Goal: Transaction & Acquisition: Book appointment/travel/reservation

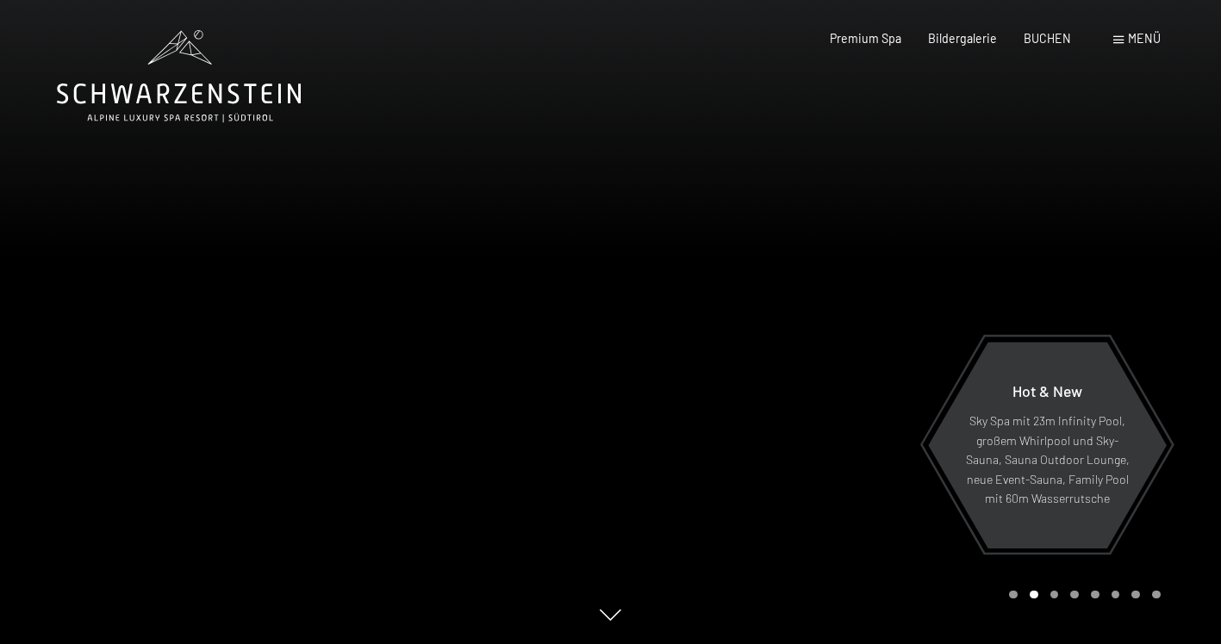
click at [1139, 35] on span "Menü" at bounding box center [1144, 38] width 33 height 15
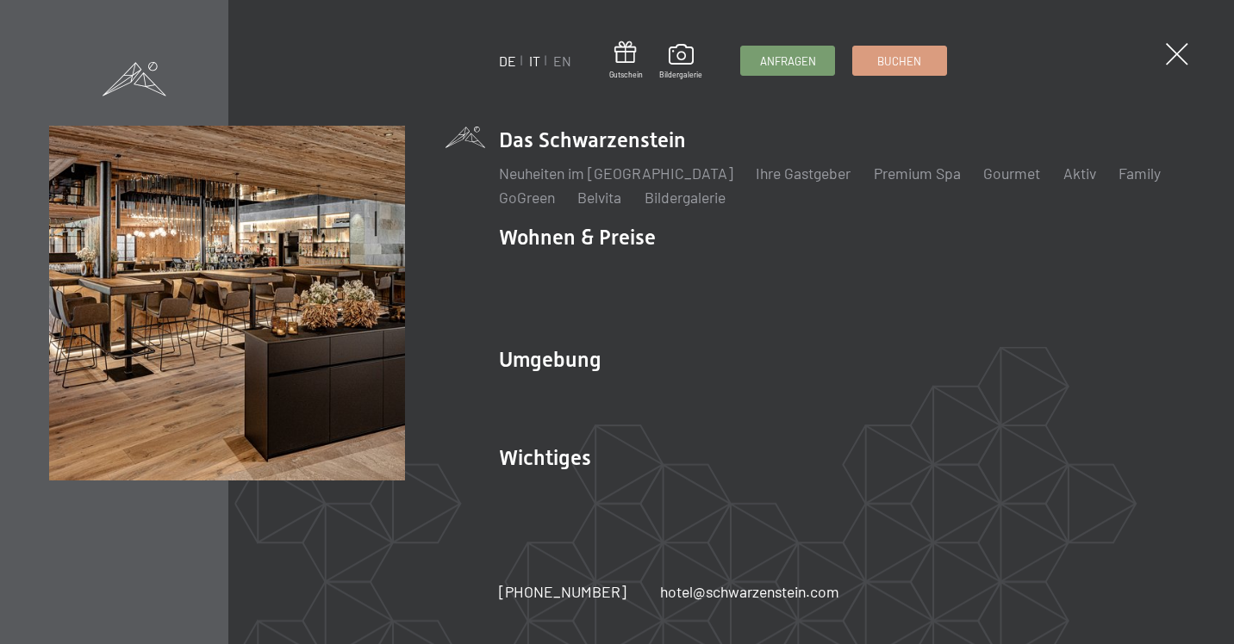
click at [532, 63] on link "IT" at bounding box center [534, 61] width 11 height 16
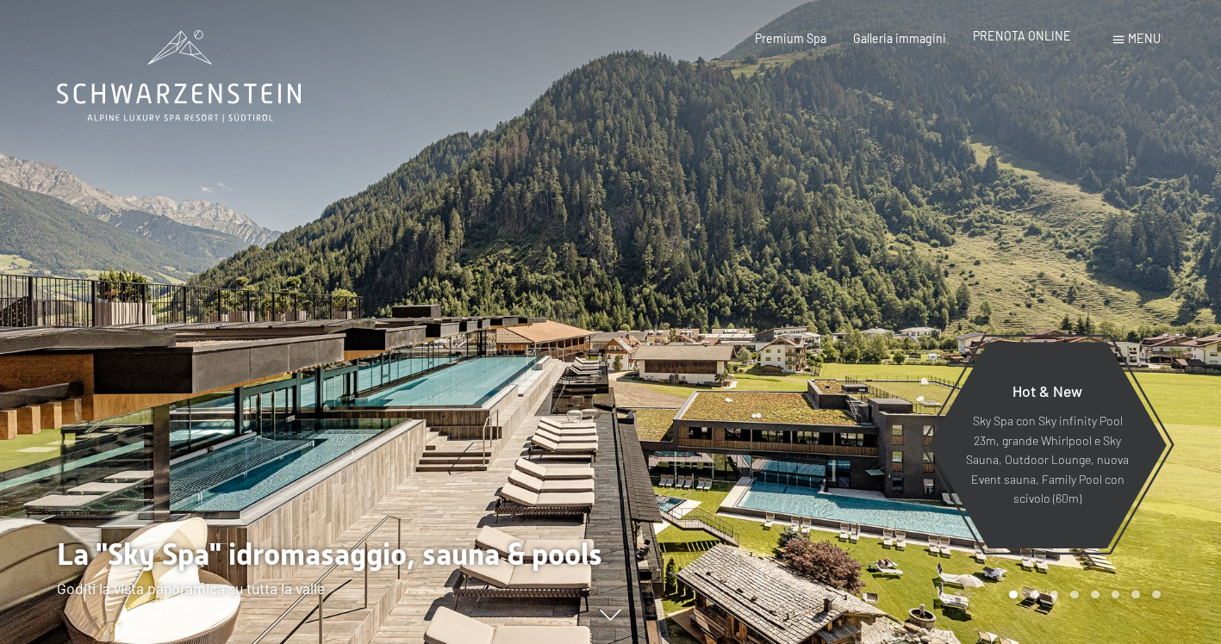
click at [1035, 43] on span "PRENOTA ONLINE" at bounding box center [1022, 35] width 98 height 15
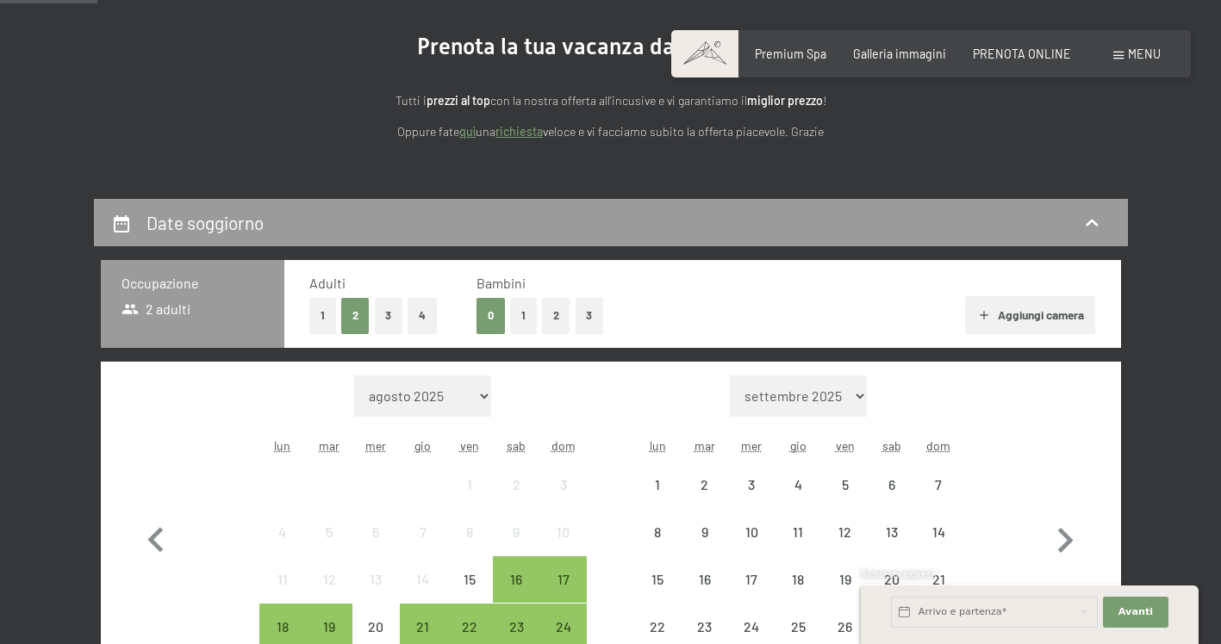
scroll to position [345, 0]
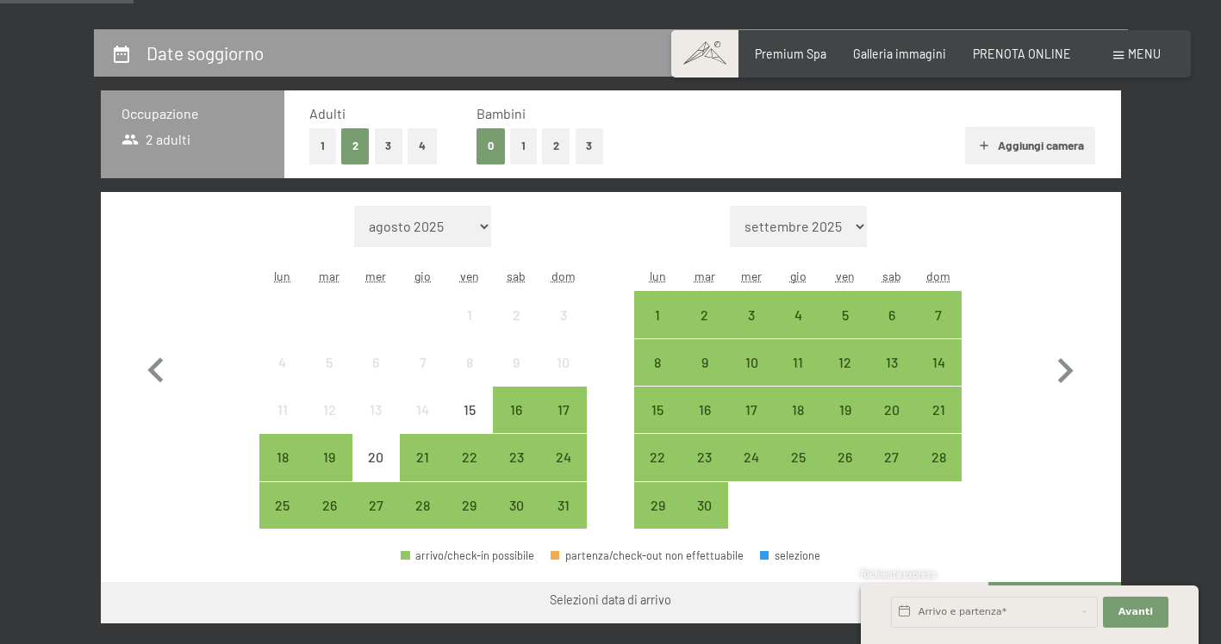
click at [527, 146] on button "1" at bounding box center [523, 145] width 27 height 35
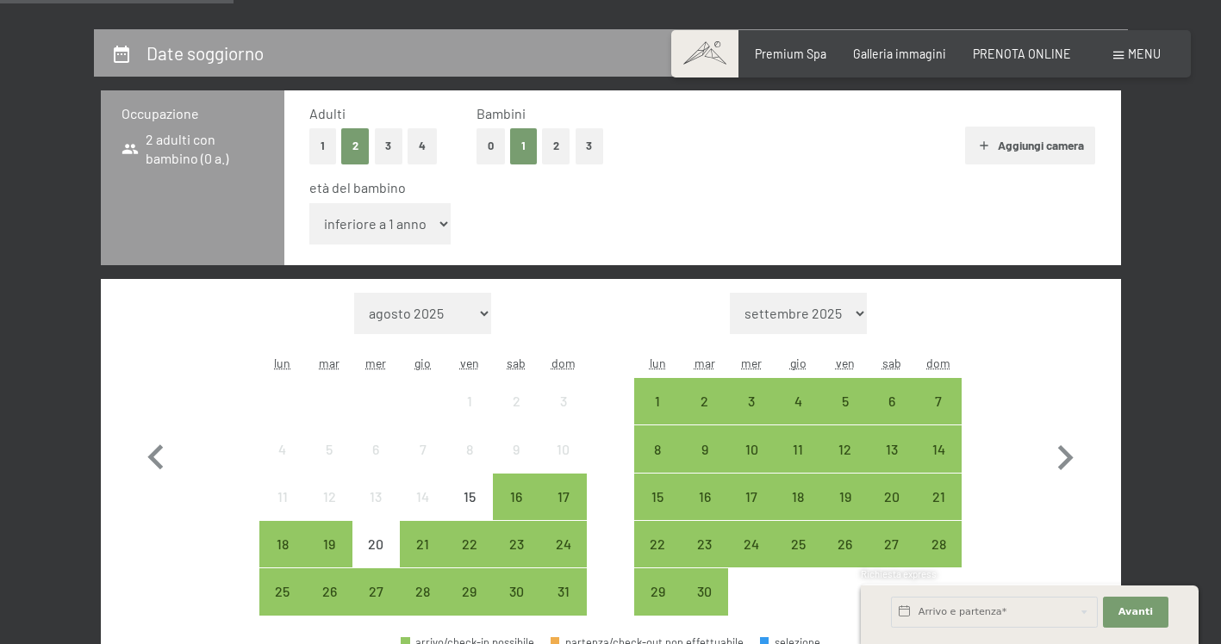
click at [430, 218] on select "inferiore a 1 anno 1 anno 2 anni 3 anni 4 anni 5 anni 6 anni 7 anni 8 anni 9 an…" at bounding box center [380, 223] width 142 height 41
select select "13"
click at [309, 203] on select "inferiore a 1 anno 1 anno 2 anni 3 anni 4 anni 5 anni 6 anni 7 anni 8 anni 9 an…" at bounding box center [380, 223] width 142 height 41
click at [268, 555] on div "18" at bounding box center [282, 559] width 43 height 43
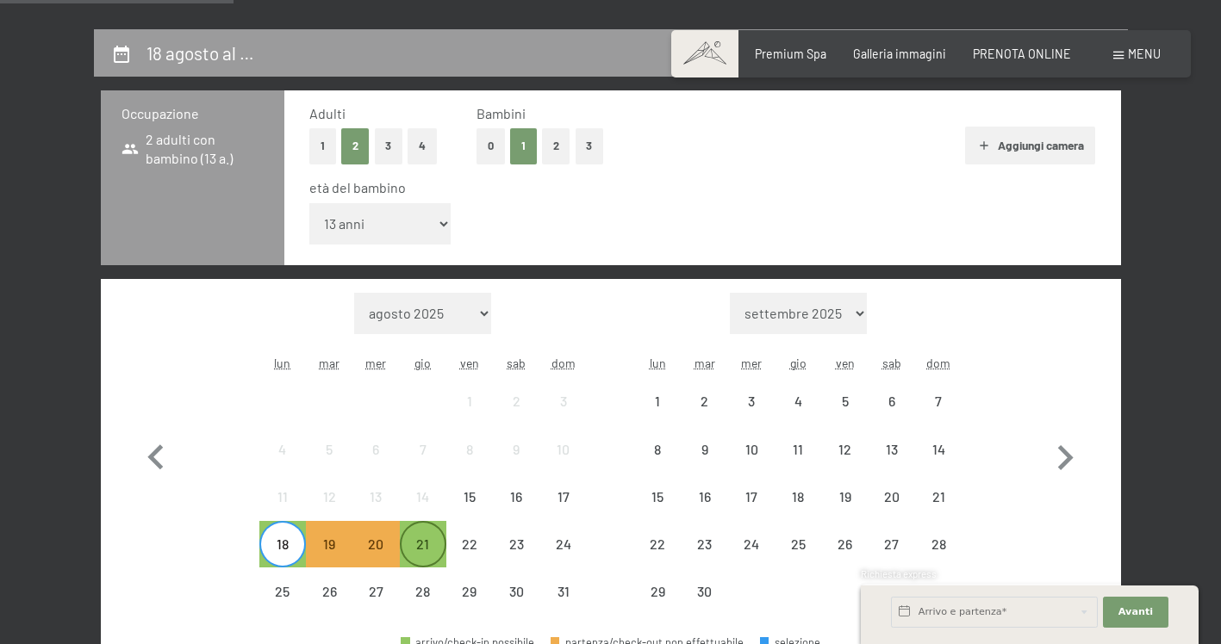
click at [439, 551] on div "21" at bounding box center [422, 559] width 43 height 43
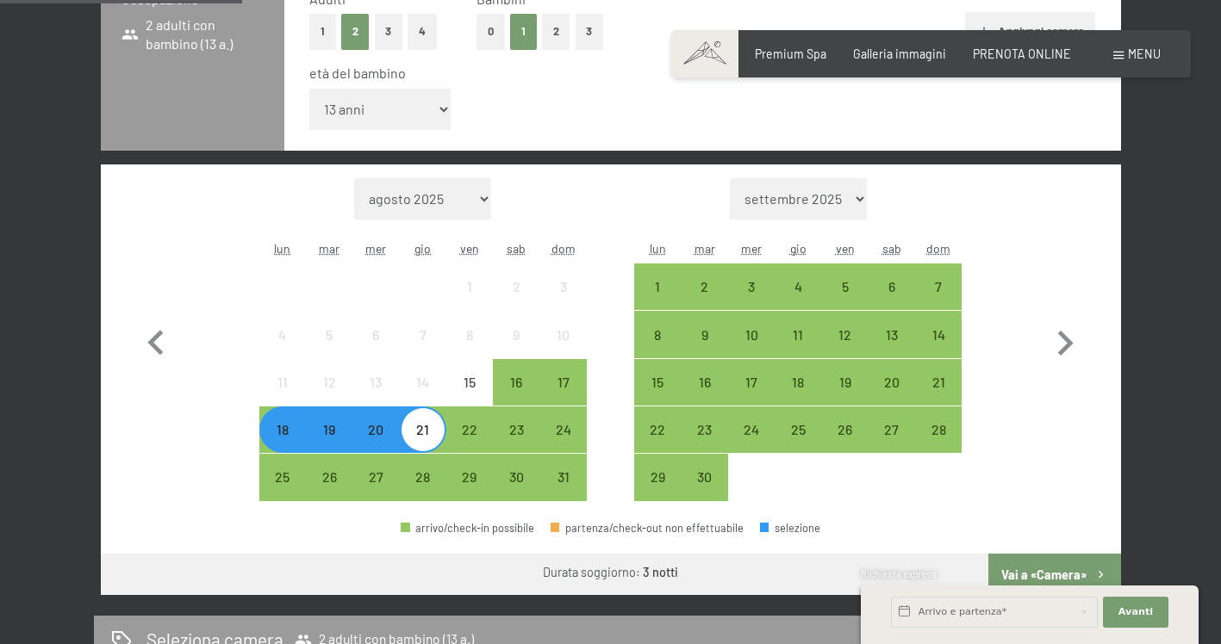
scroll to position [574, 0]
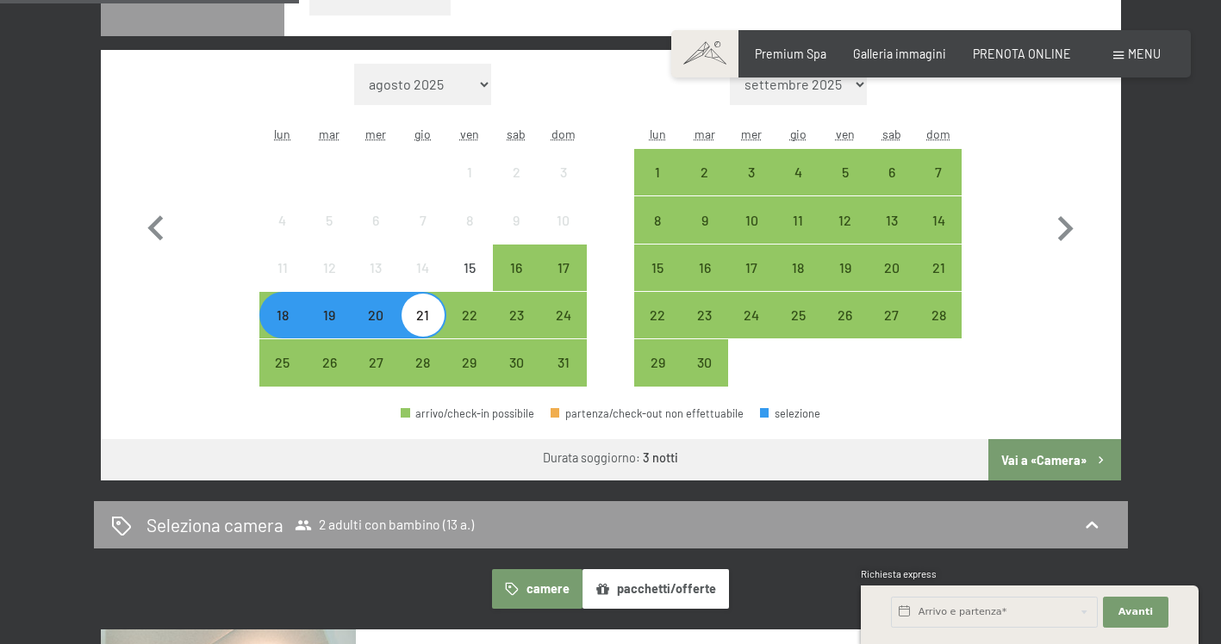
click at [1065, 451] on button "Vai a «Camera»" at bounding box center [1054, 459] width 132 height 41
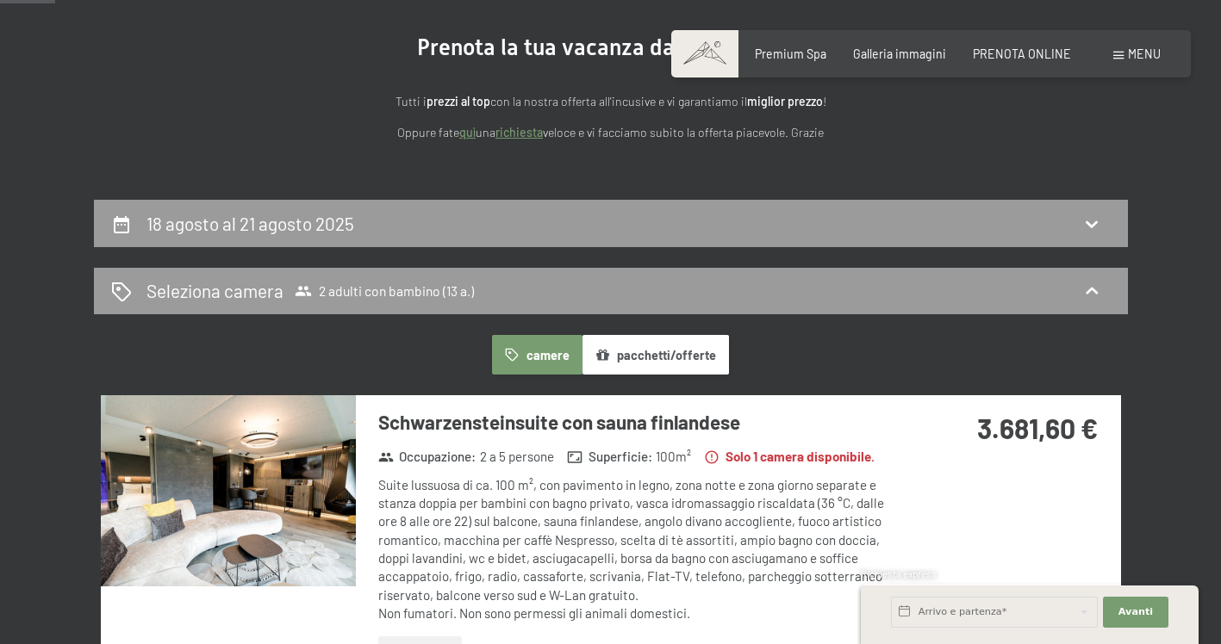
scroll to position [29, 0]
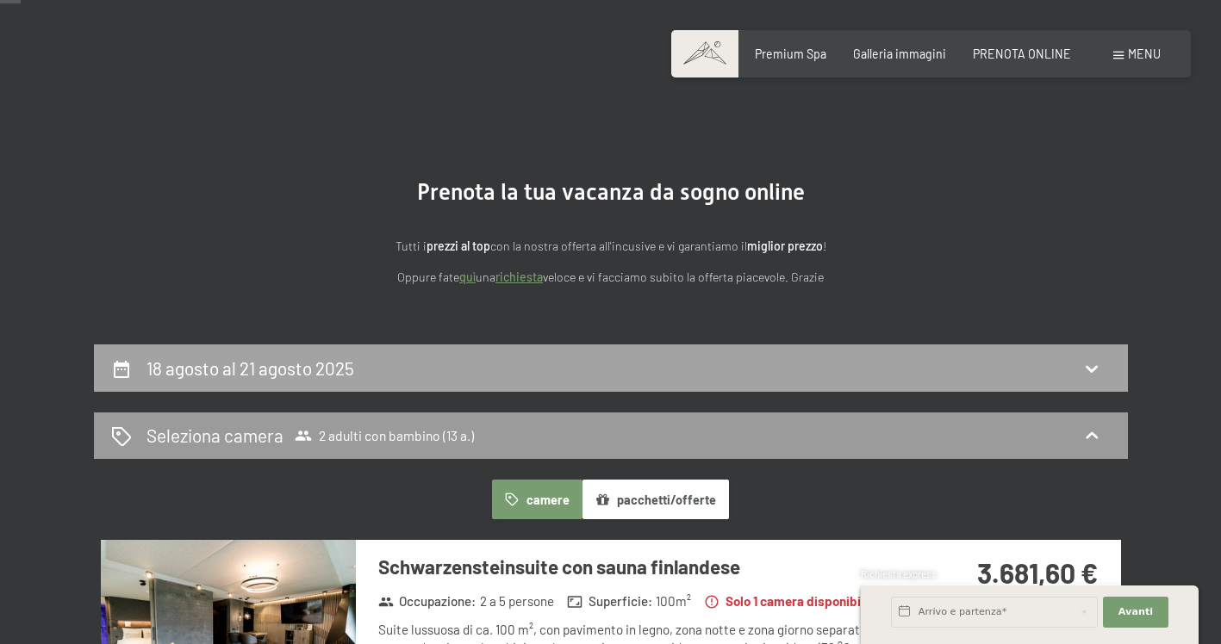
click at [273, 375] on h2 "18 agosto al 21 agosto 2025" at bounding box center [250, 369] width 208 height 22
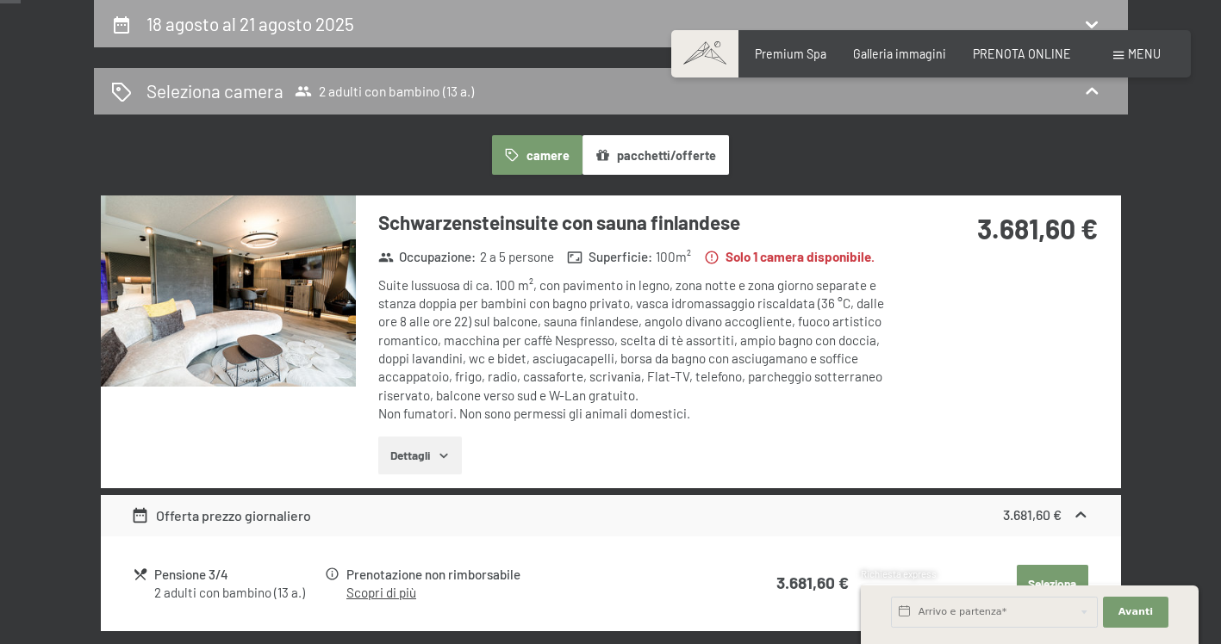
select select "13"
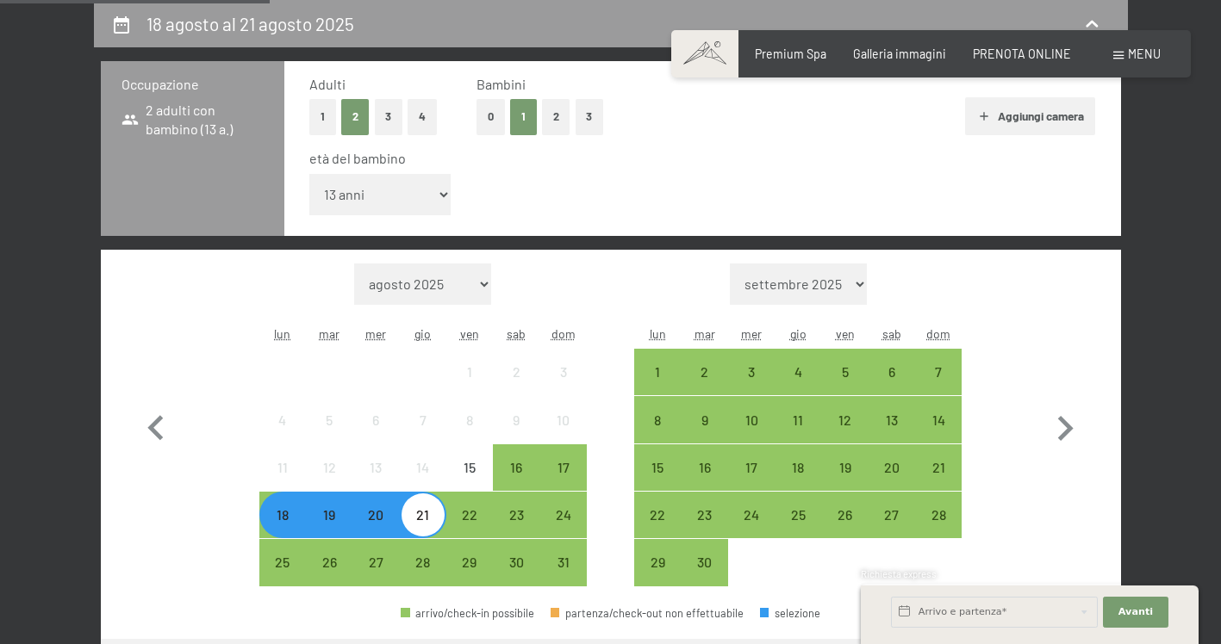
click at [283, 534] on div "18" at bounding box center [282, 529] width 43 height 43
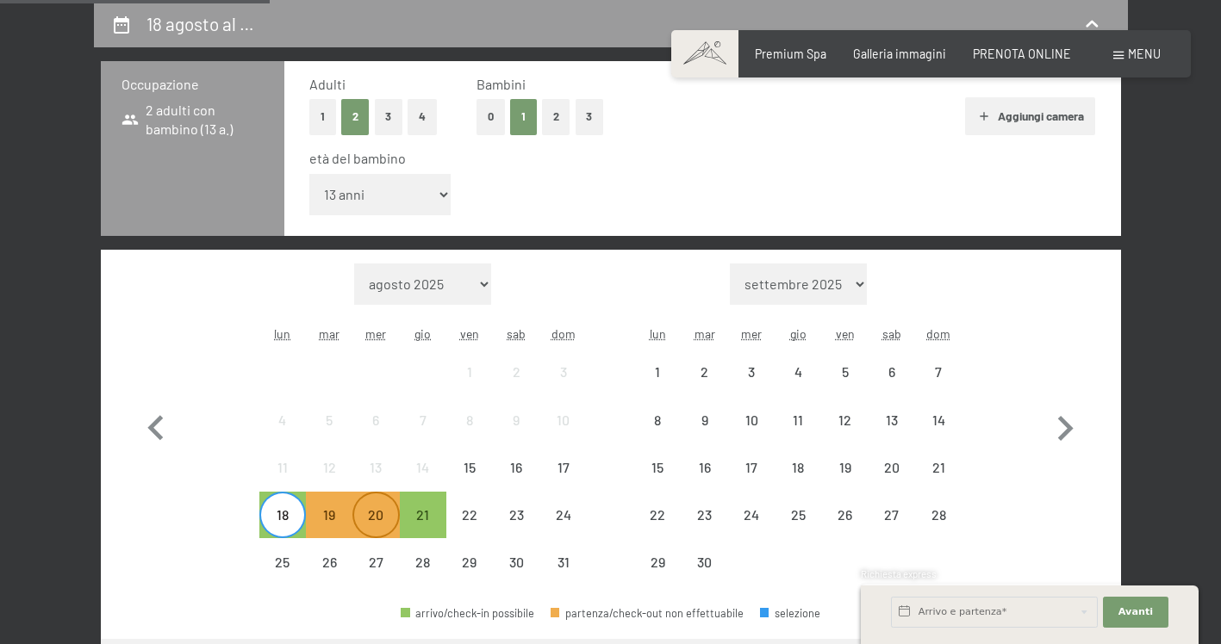
click at [383, 532] on div "20" at bounding box center [375, 529] width 43 height 43
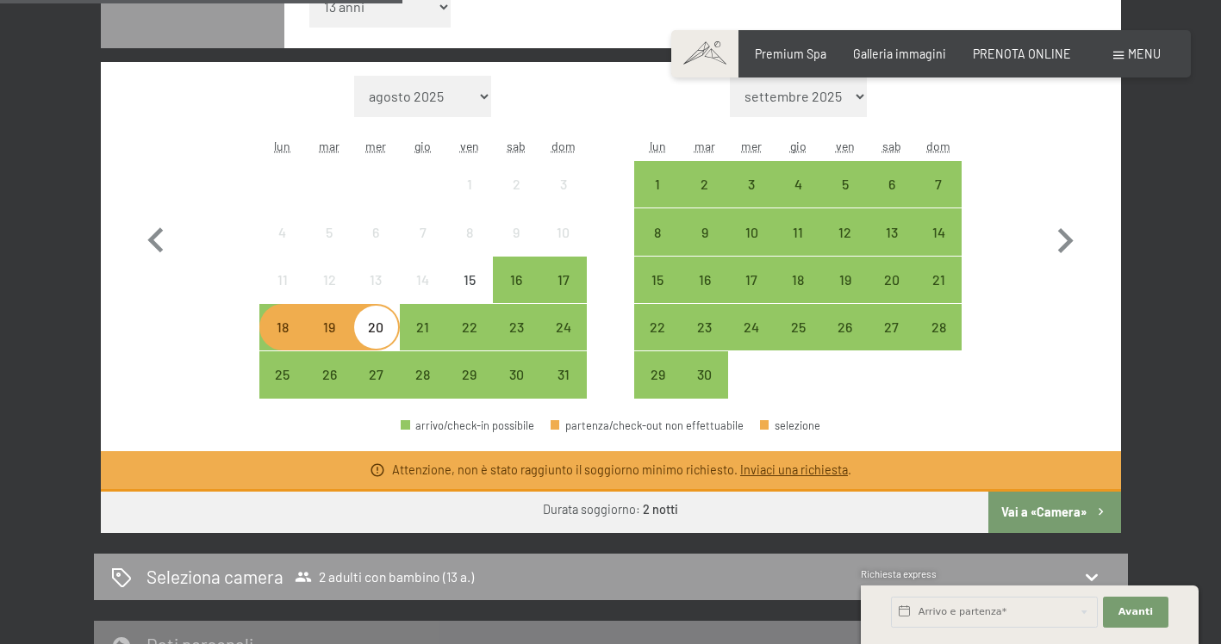
scroll to position [604, 0]
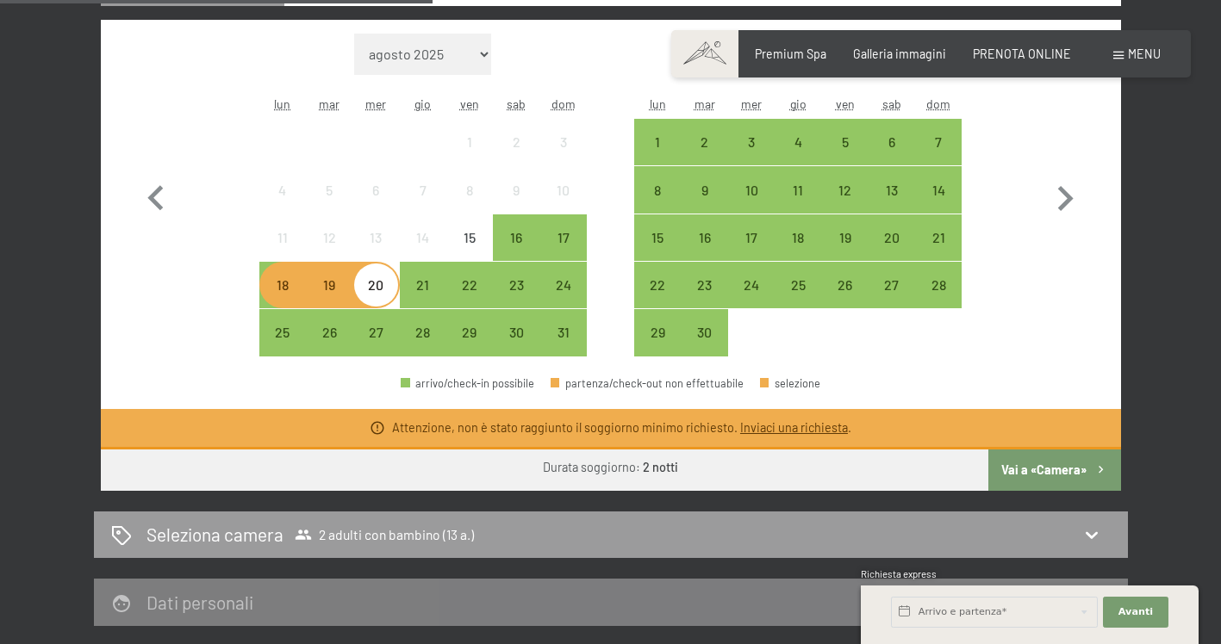
click at [1044, 470] on button "Vai a «Camera»" at bounding box center [1054, 470] width 132 height 41
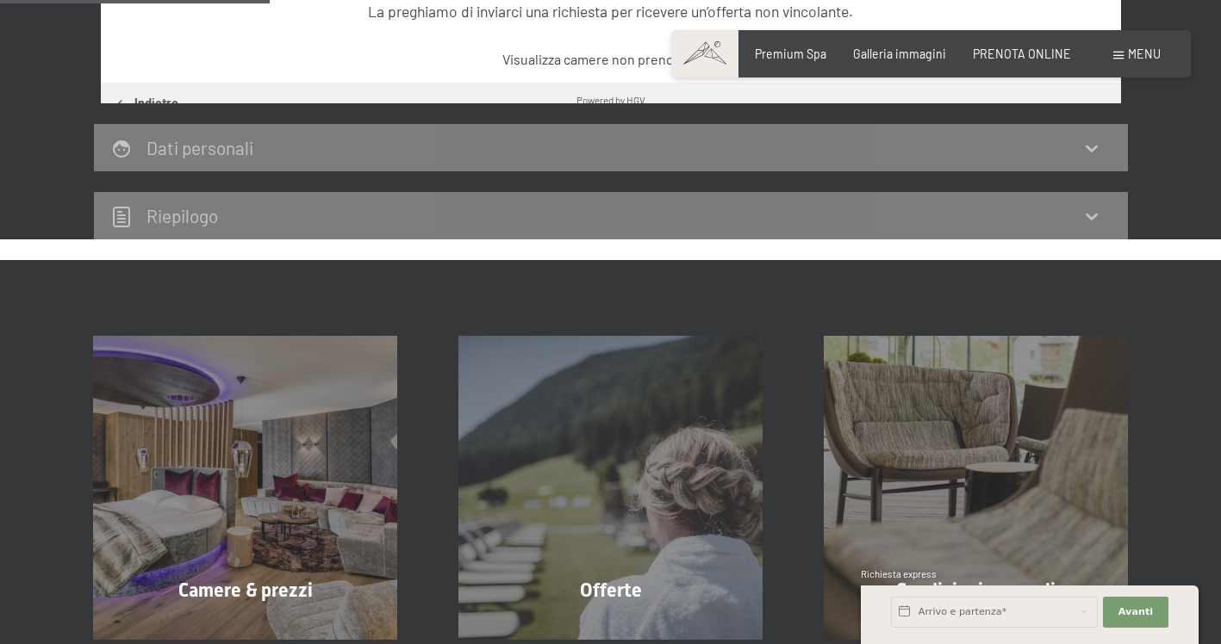
scroll to position [374, 0]
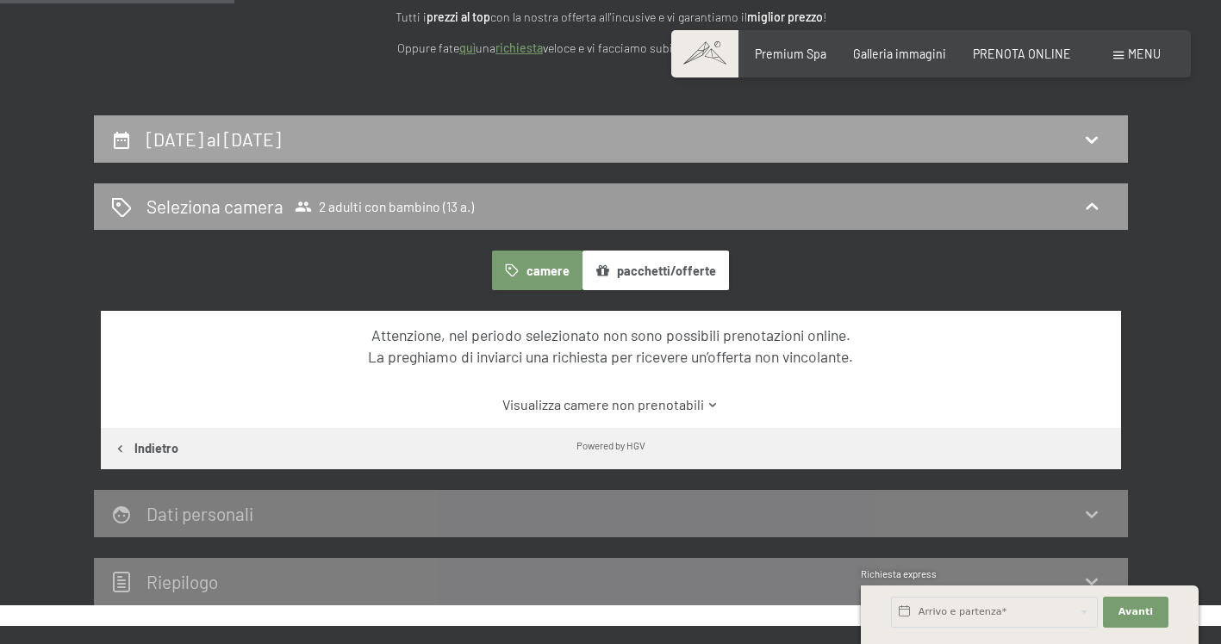
click at [274, 141] on h2 "[DATE] al [DATE]" at bounding box center [213, 139] width 134 height 22
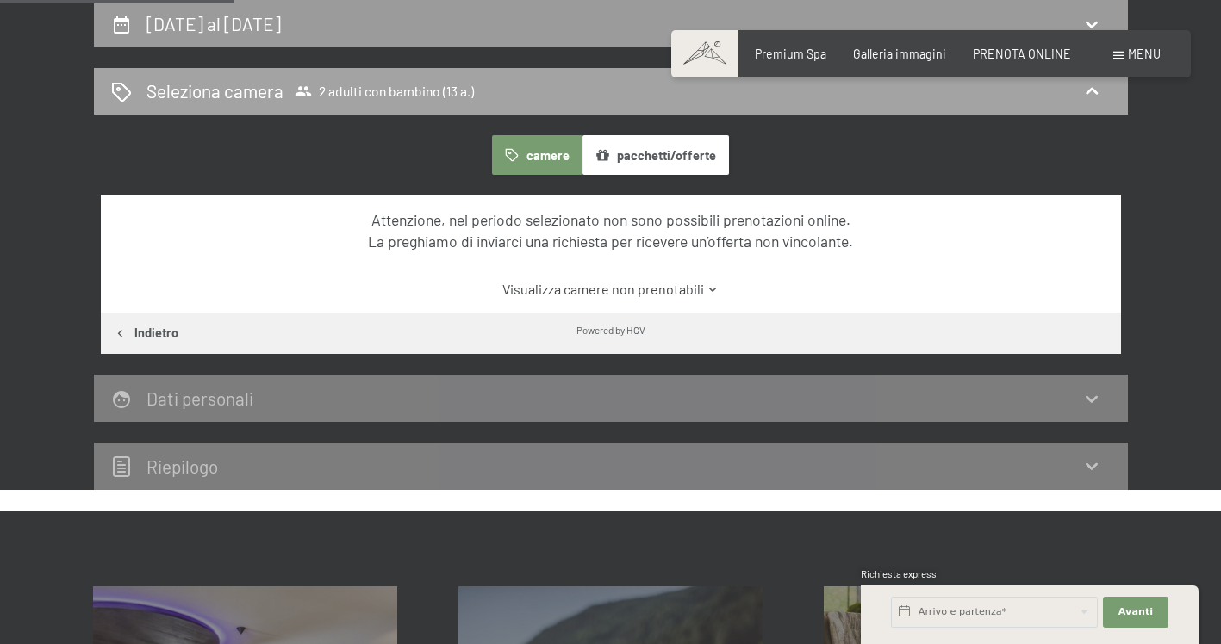
select select "13"
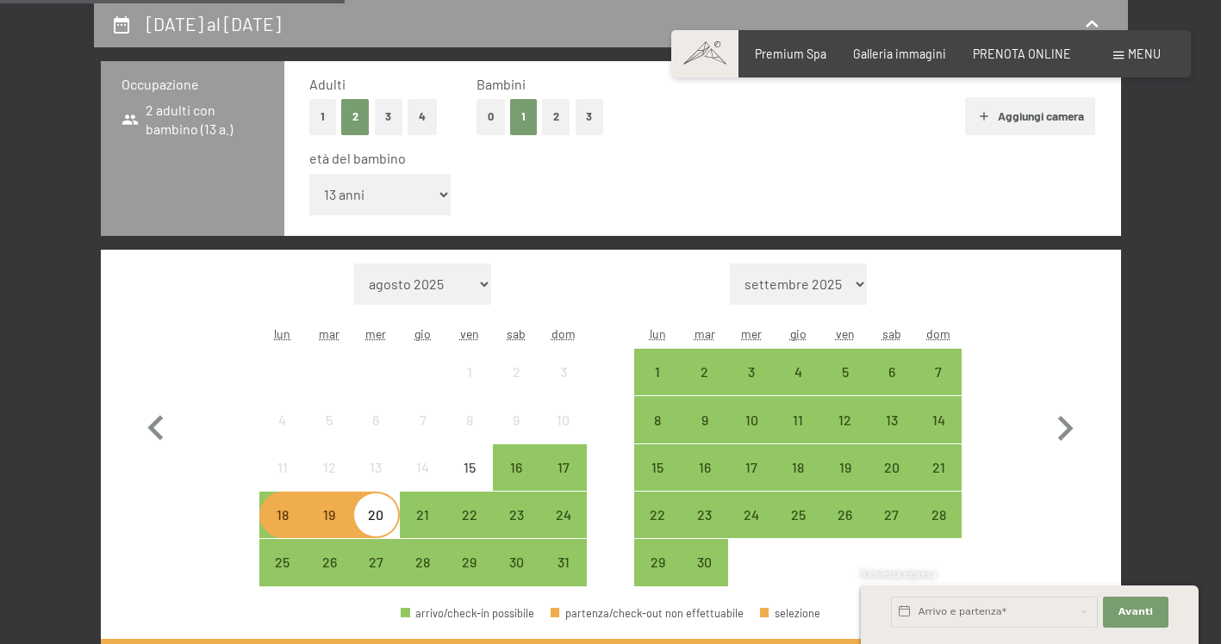
click at [286, 527] on div "18" at bounding box center [282, 529] width 43 height 43
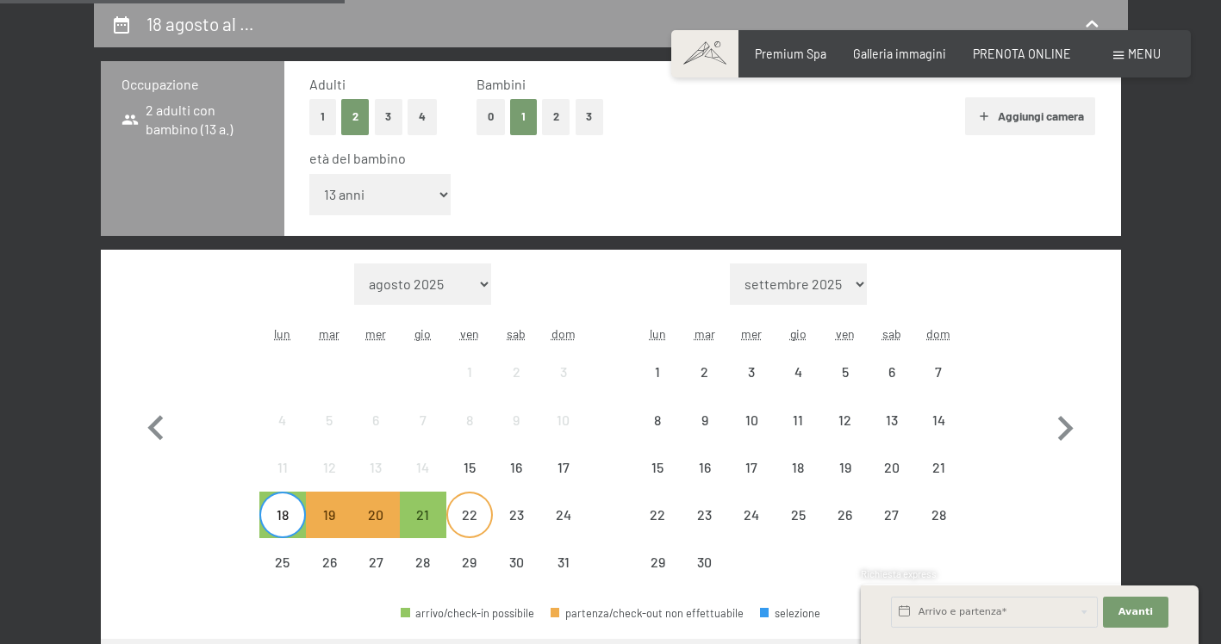
click at [470, 520] on div "22" at bounding box center [469, 529] width 43 height 43
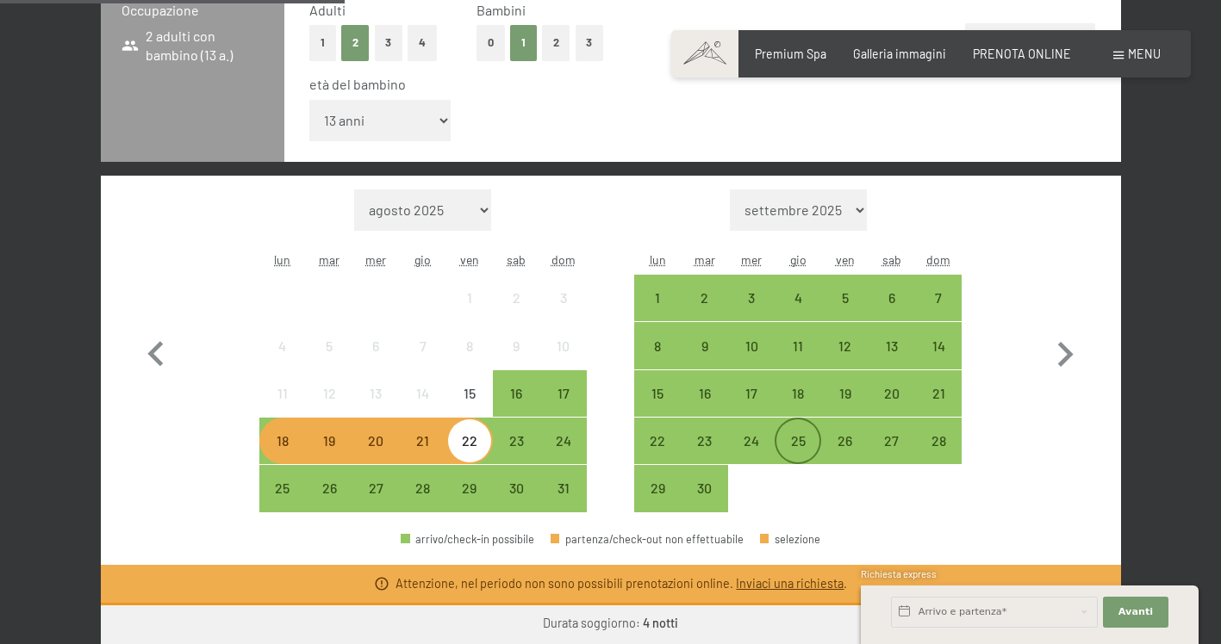
scroll to position [489, 0]
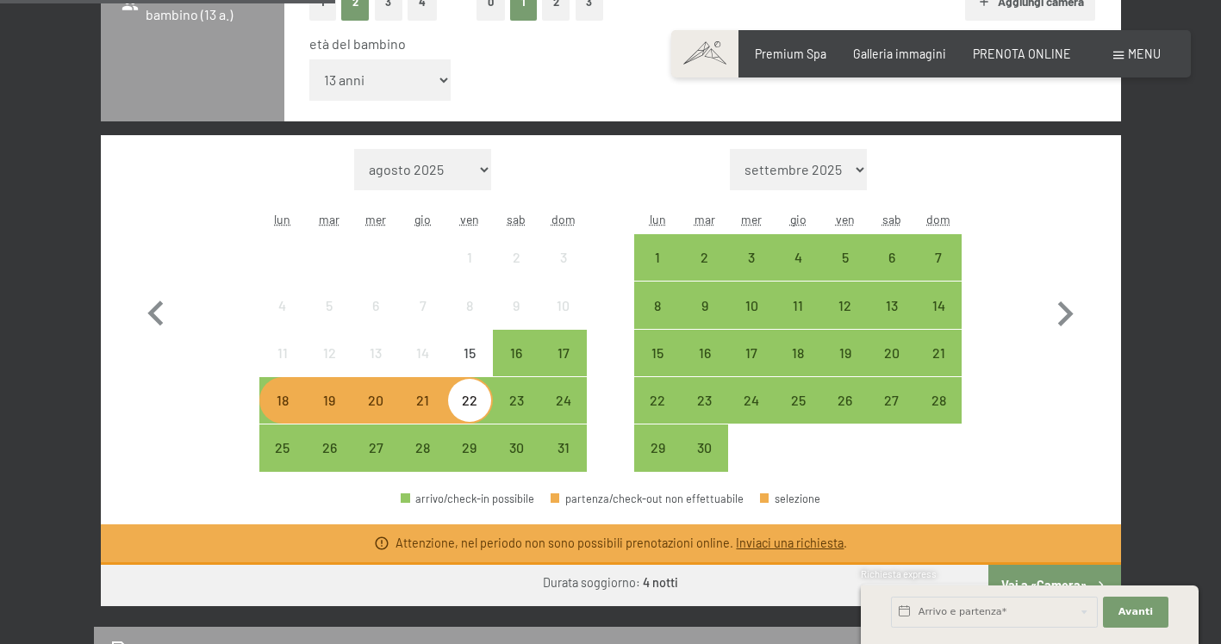
click at [269, 402] on div "18" at bounding box center [282, 415] width 43 height 43
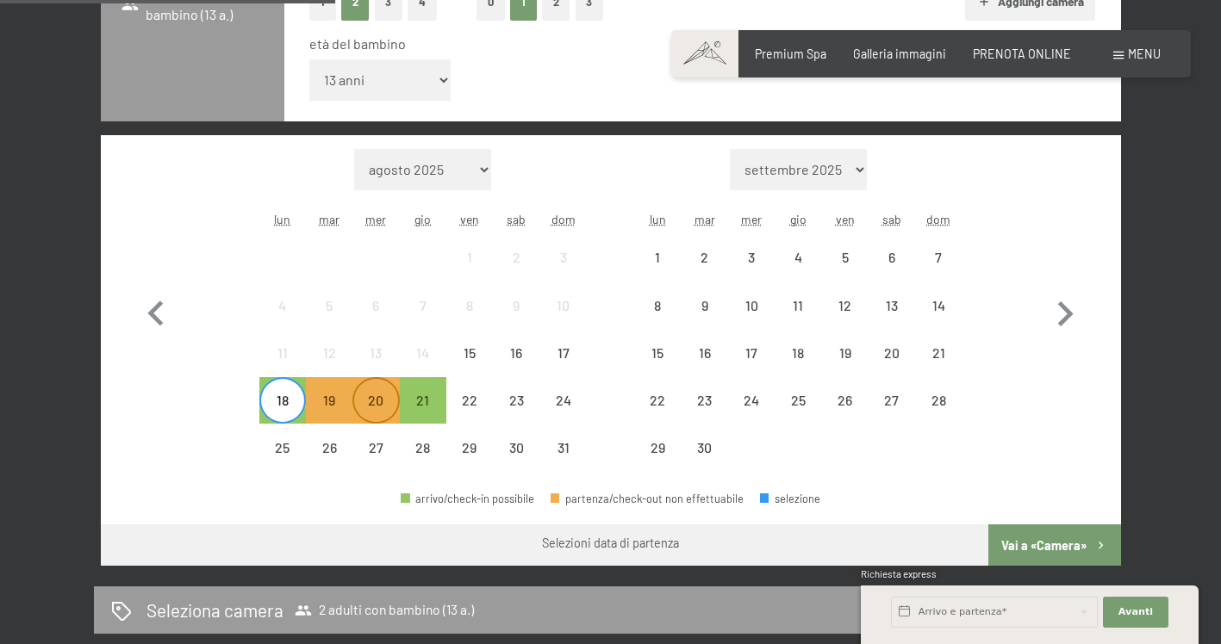
click at [374, 404] on div "20" at bounding box center [375, 415] width 43 height 43
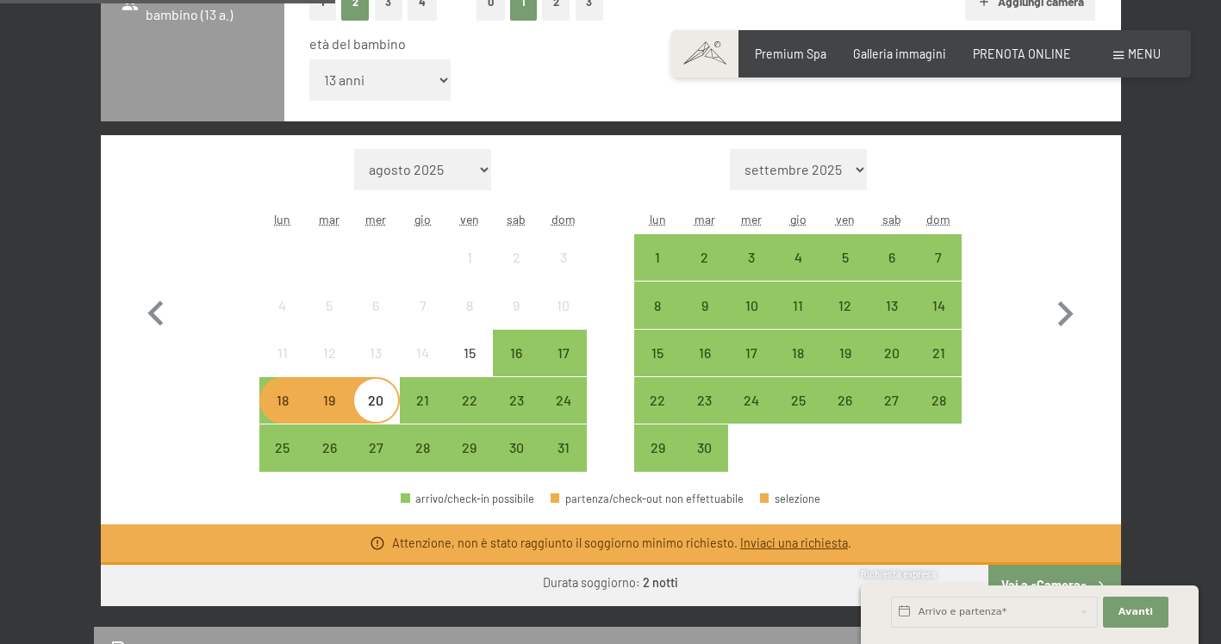
click at [261, 405] on div "18" at bounding box center [282, 415] width 43 height 43
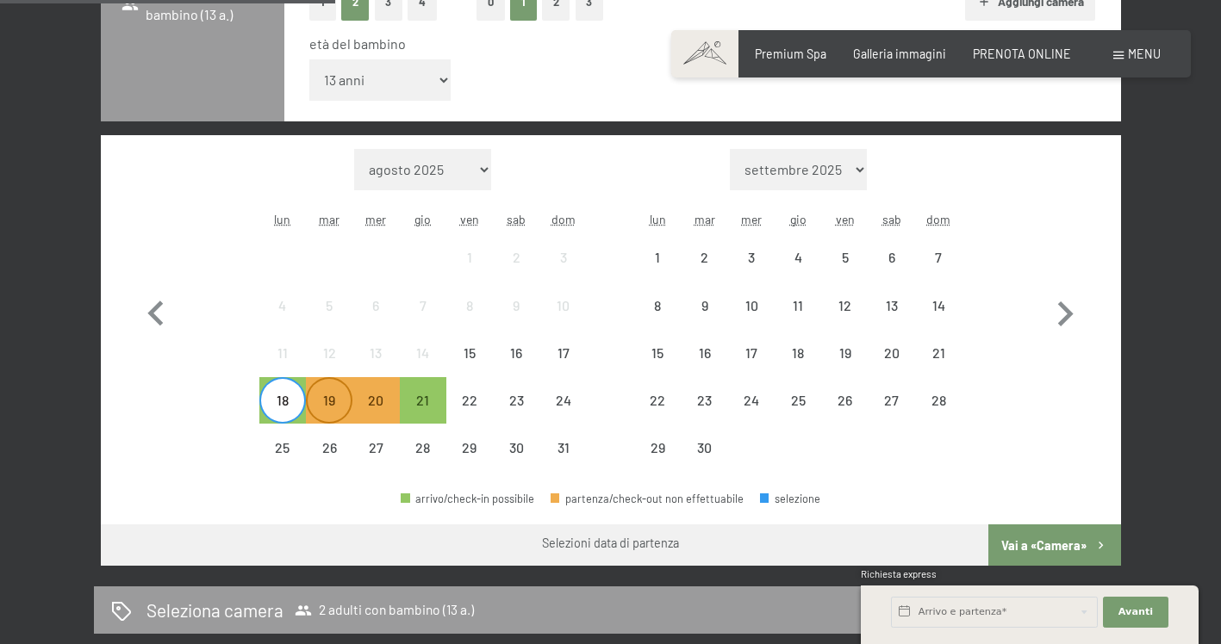
click at [312, 408] on div "19" at bounding box center [329, 415] width 43 height 43
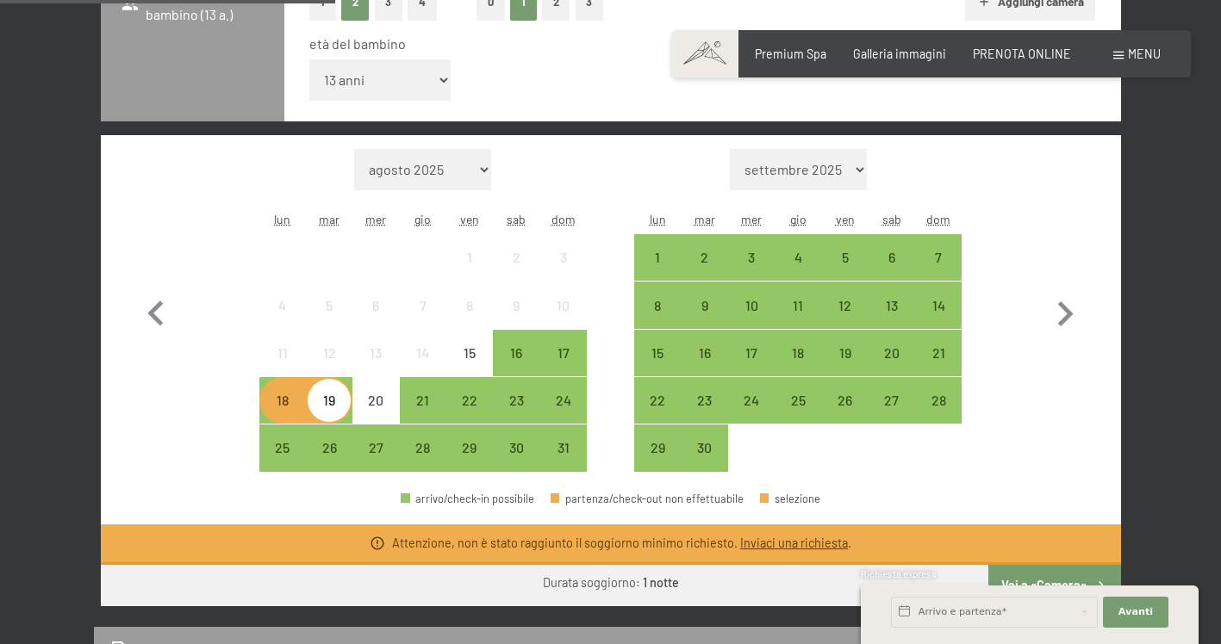
click at [280, 407] on div "18" at bounding box center [282, 415] width 43 height 43
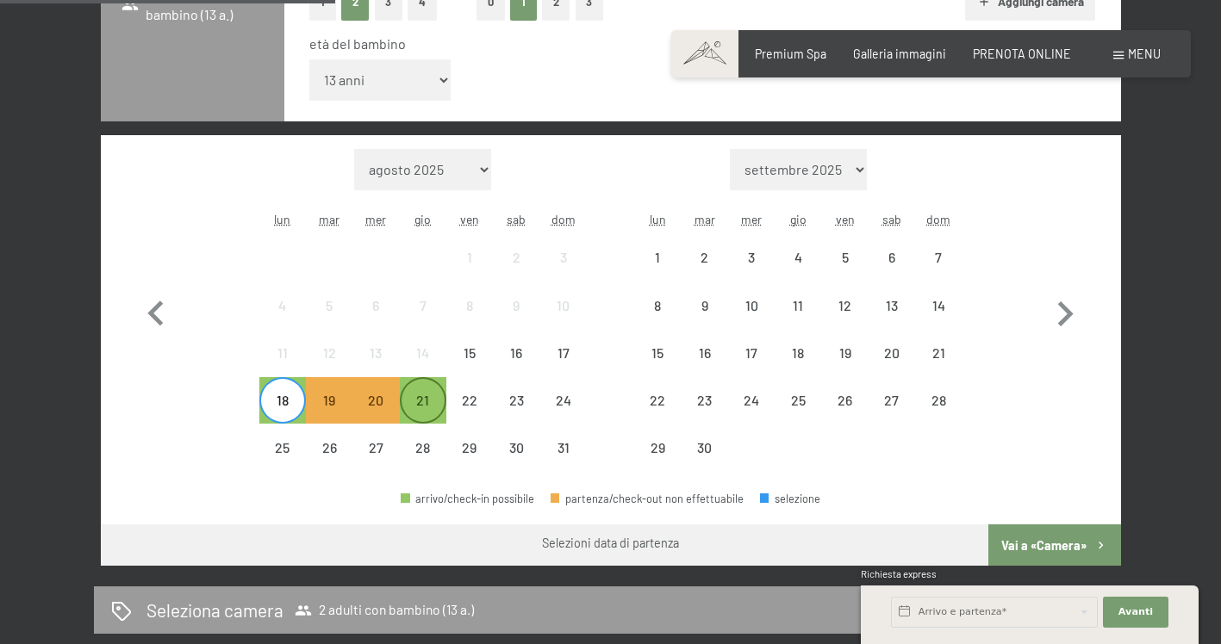
click at [427, 406] on div "21" at bounding box center [422, 415] width 43 height 43
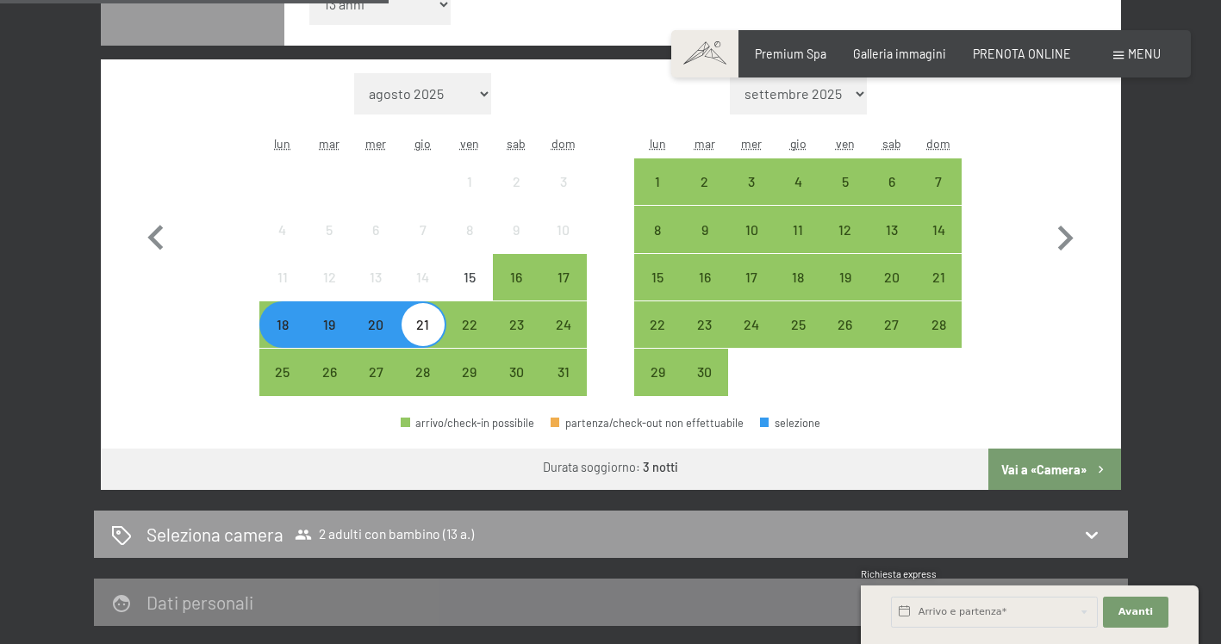
scroll to position [603, 0]
